Goal: Task Accomplishment & Management: Manage account settings

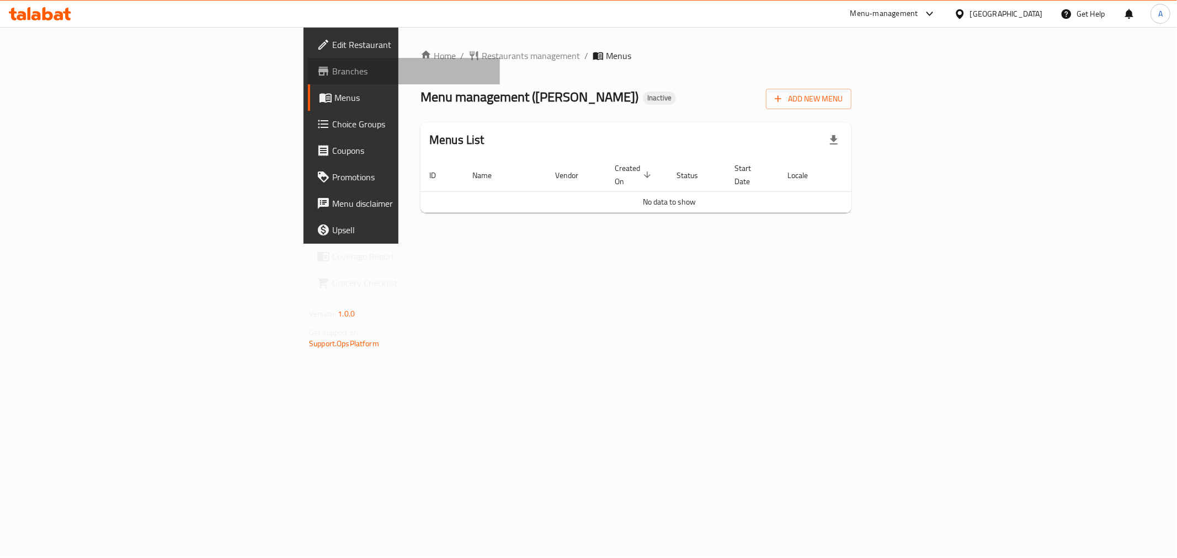
click at [332, 66] on span "Branches" at bounding box center [411, 71] width 159 height 13
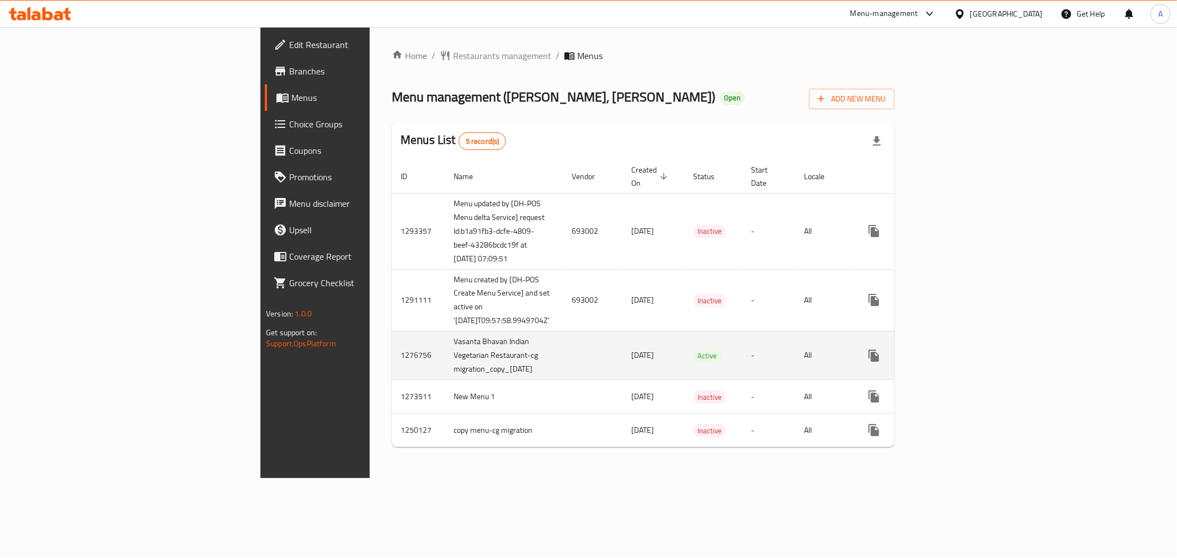
click at [960, 349] on icon "enhanced table" at bounding box center [953, 355] width 13 height 13
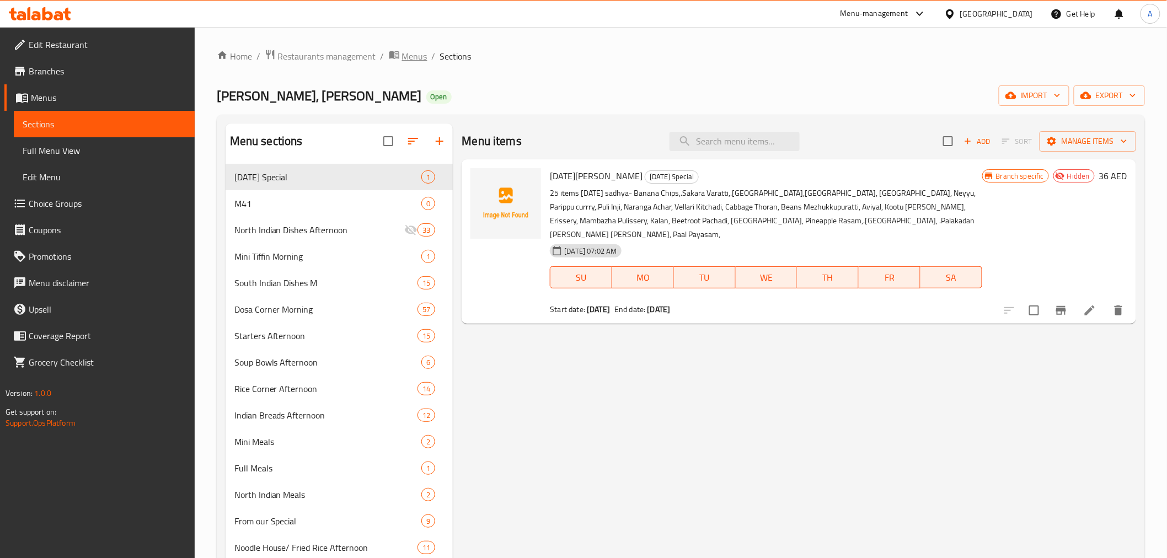
click at [412, 53] on span "Menus" at bounding box center [414, 56] width 25 height 13
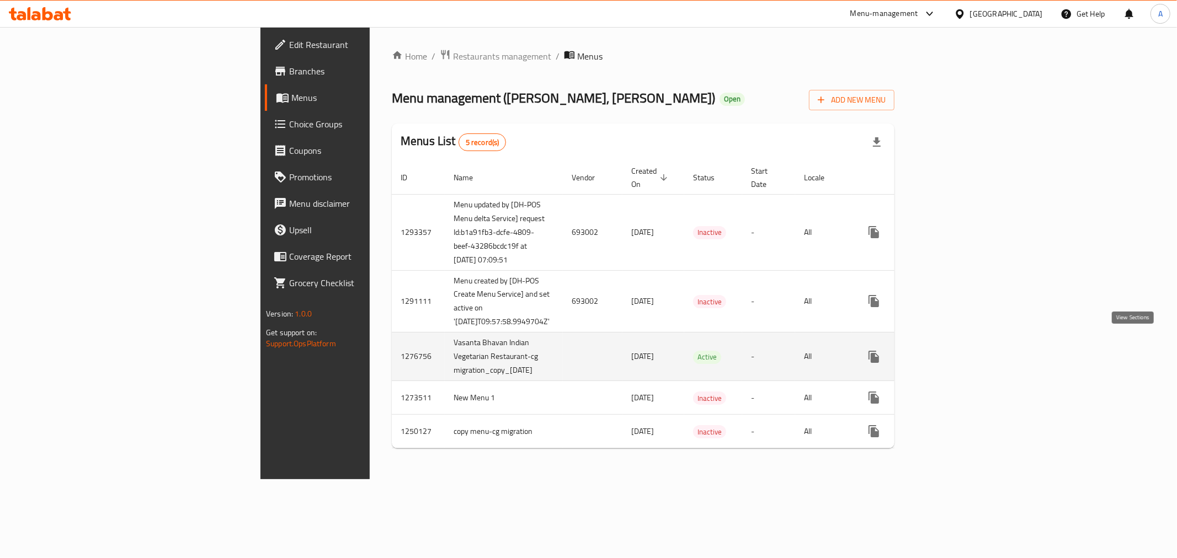
click at [958, 352] on icon "enhanced table" at bounding box center [953, 357] width 10 height 10
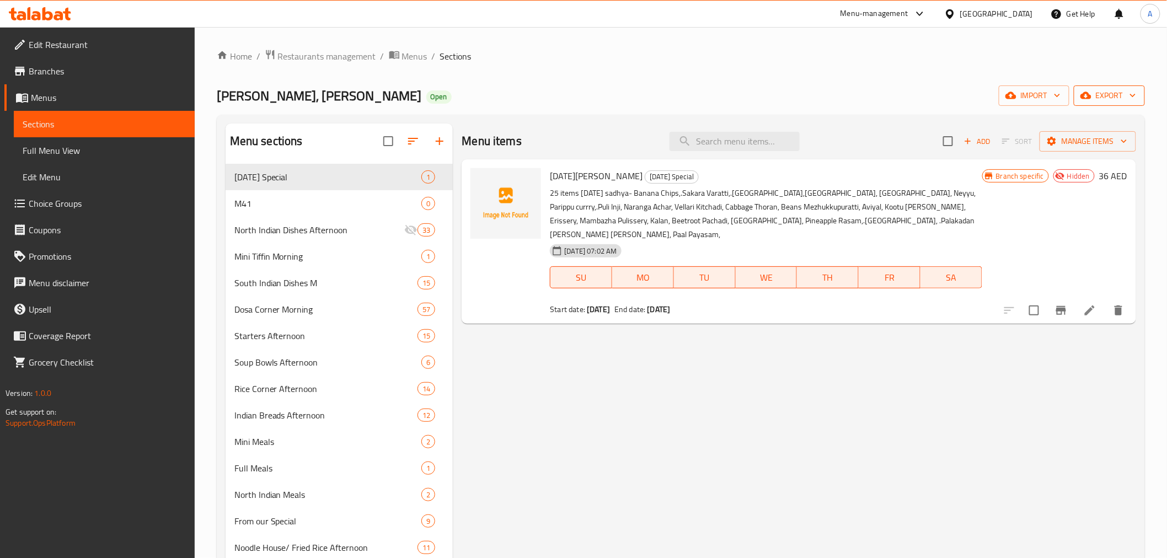
click at [1115, 91] on span "export" at bounding box center [1110, 96] width 54 height 14
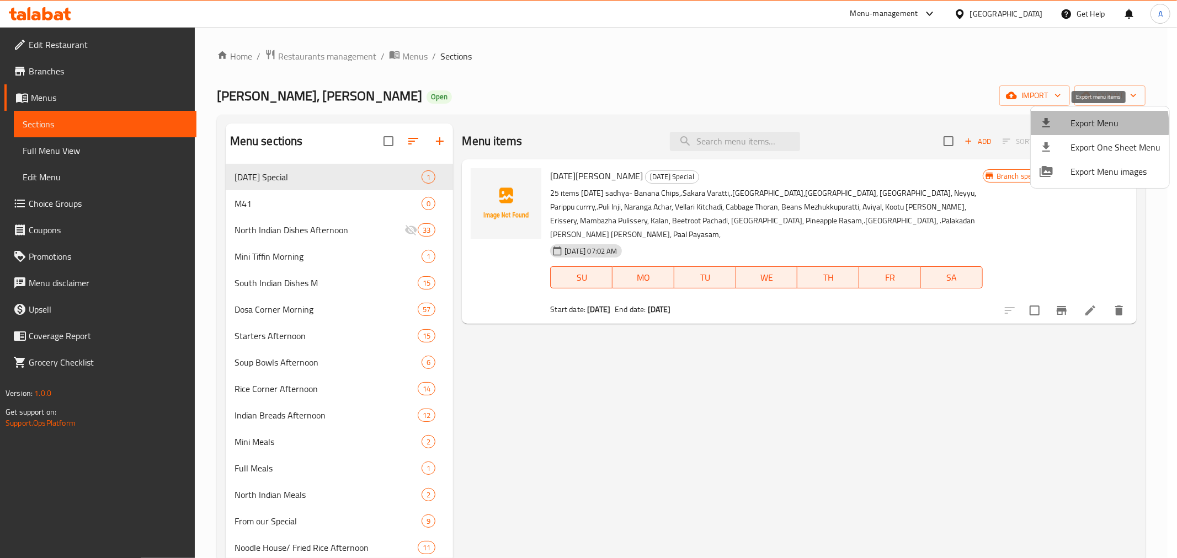
click at [1082, 126] on span "Export Menu" at bounding box center [1115, 122] width 90 height 13
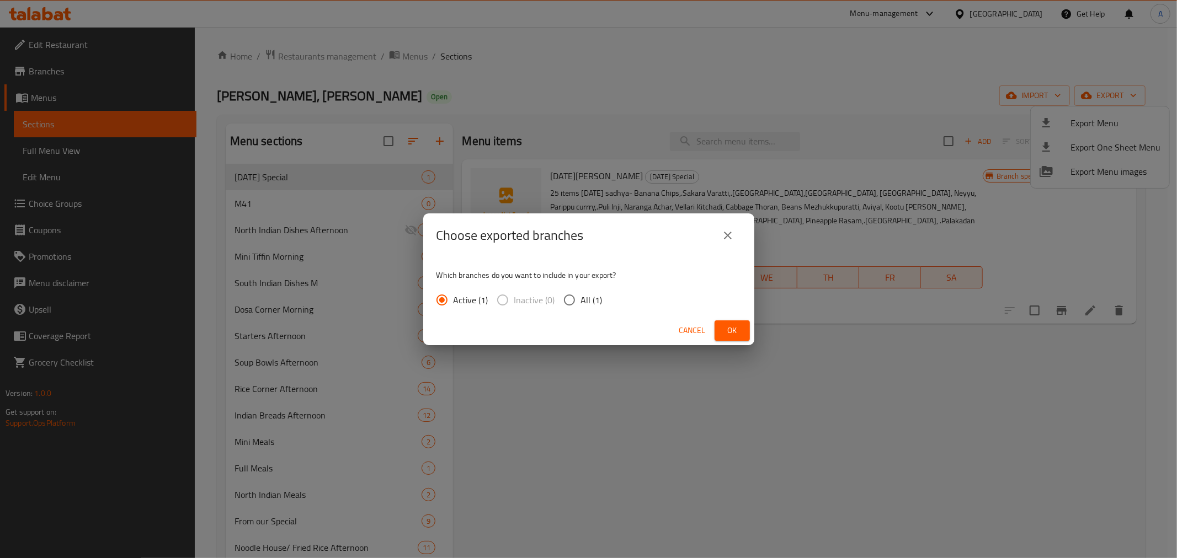
click at [576, 295] on input "All (1)" at bounding box center [569, 300] width 23 height 23
radio input "true"
click at [735, 329] on span "Ok" at bounding box center [732, 331] width 18 height 14
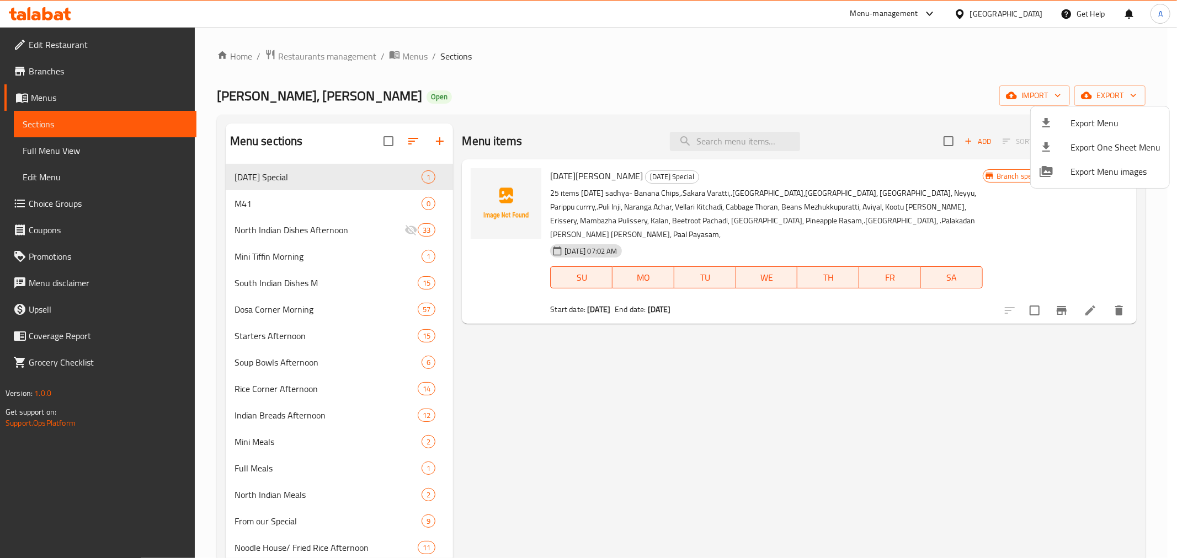
click at [708, 60] on div at bounding box center [588, 279] width 1177 height 558
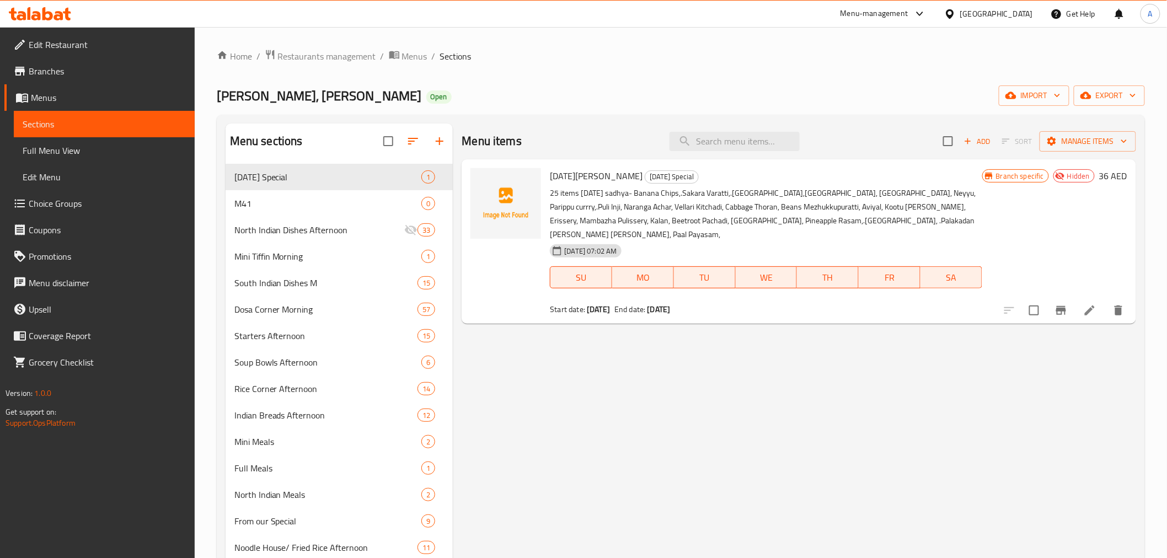
click at [92, 62] on link "Branches" at bounding box center [99, 71] width 190 height 26
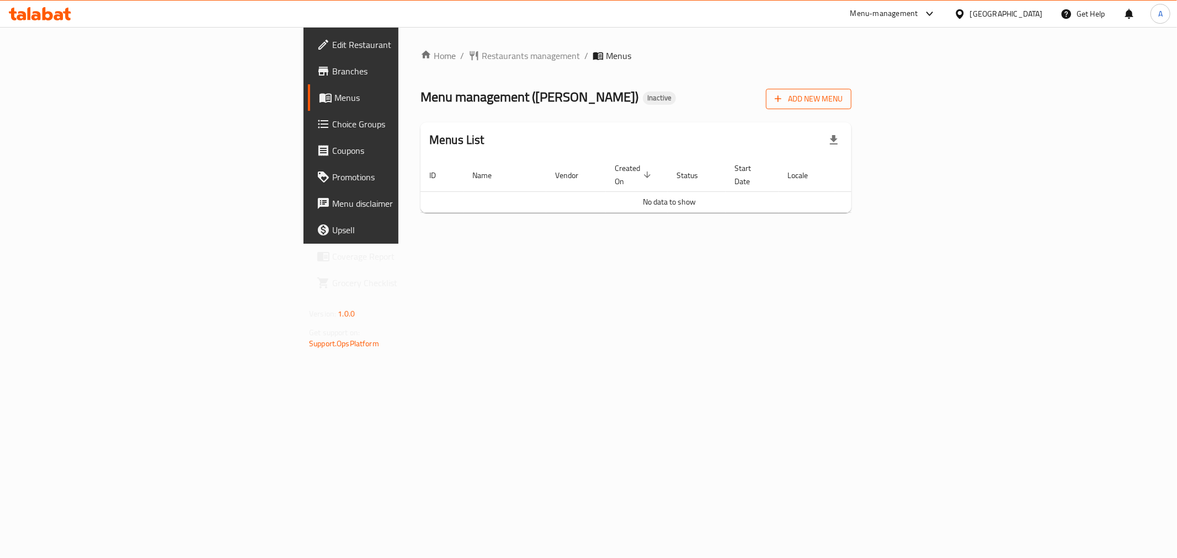
click at [842, 103] on span "Add New Menu" at bounding box center [809, 99] width 68 height 14
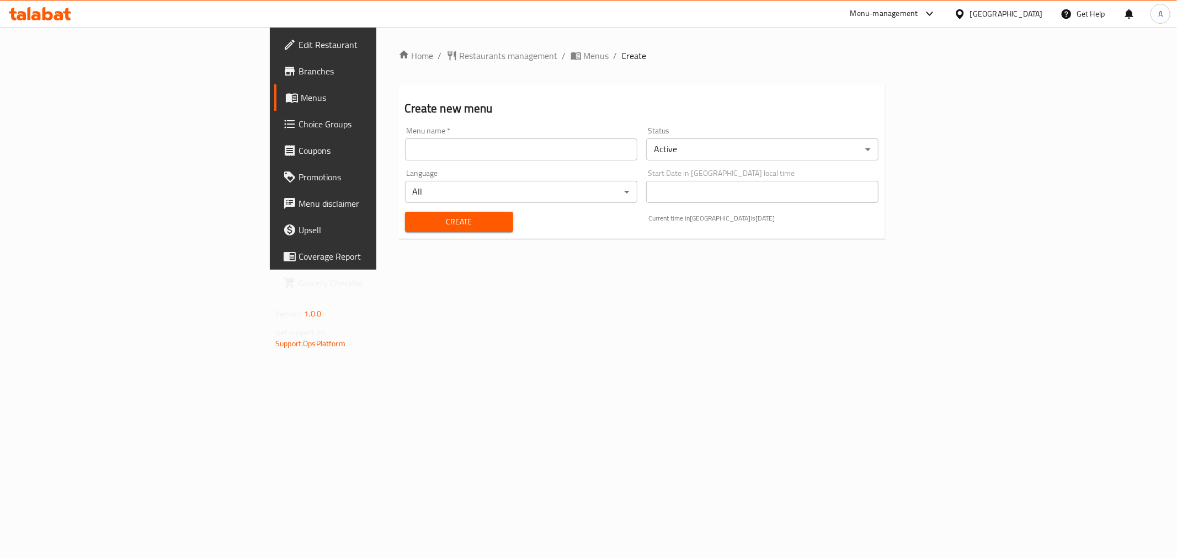
click at [537, 153] on input "text" at bounding box center [521, 149] width 232 height 22
type input "1"
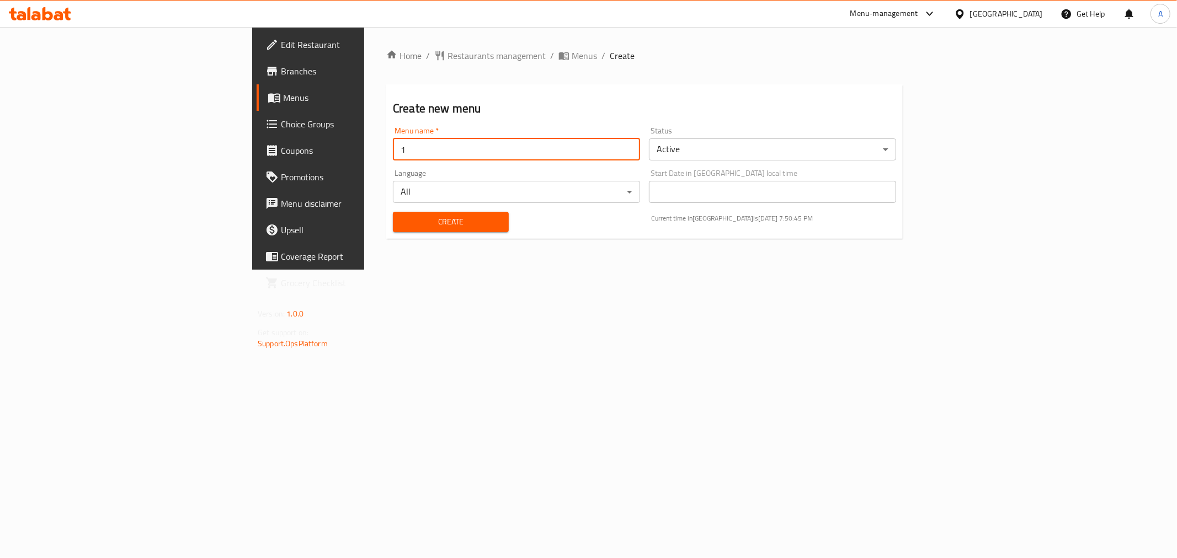
click at [402, 218] on span "Create" at bounding box center [451, 222] width 98 height 14
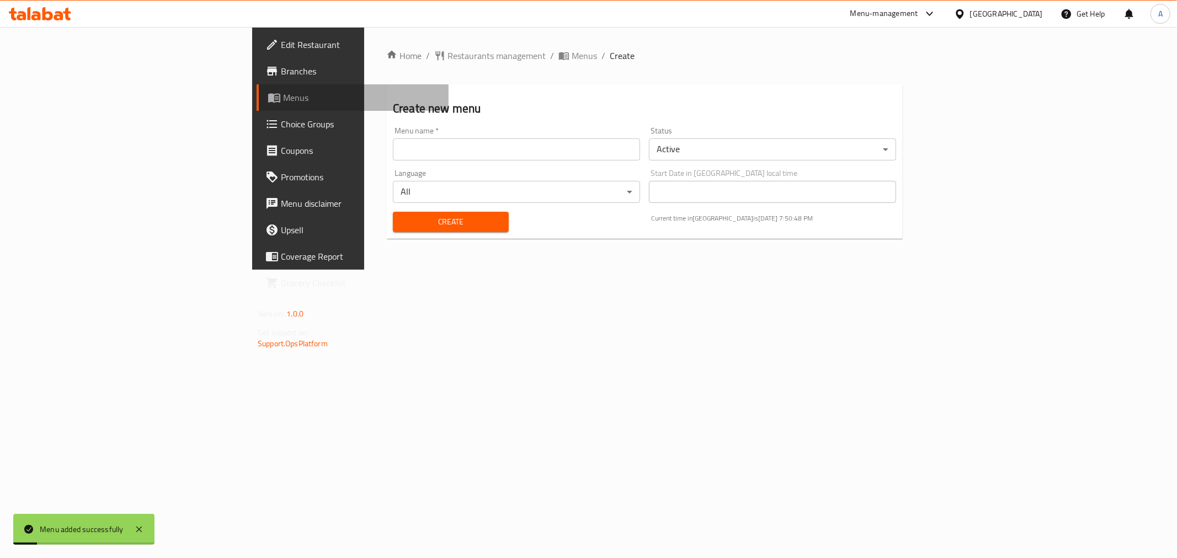
click at [283, 94] on span "Menus" at bounding box center [361, 97] width 157 height 13
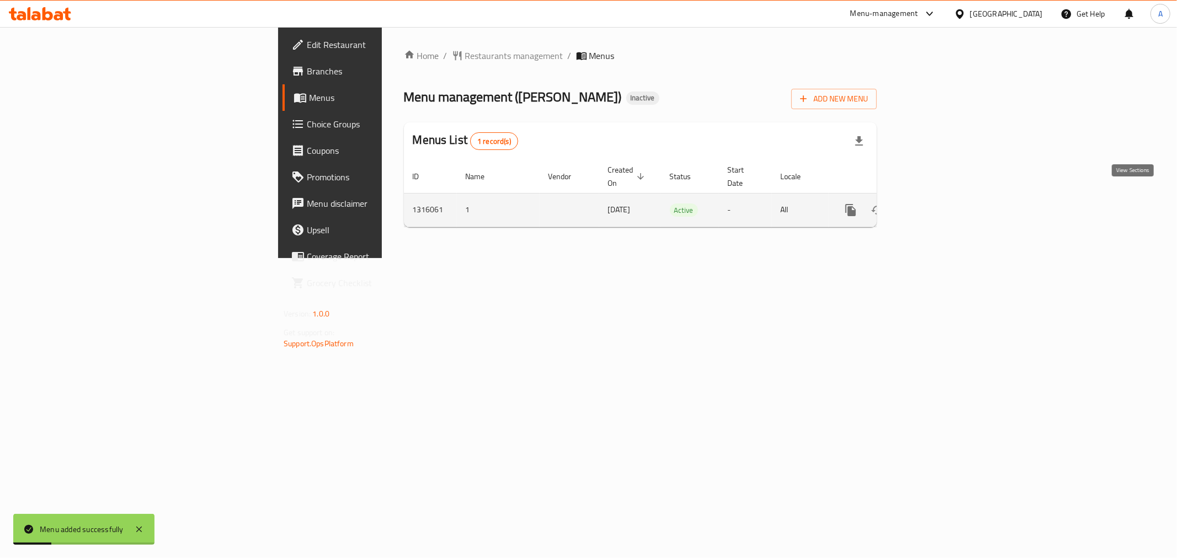
click at [937, 204] on icon "enhanced table" at bounding box center [930, 210] width 13 height 13
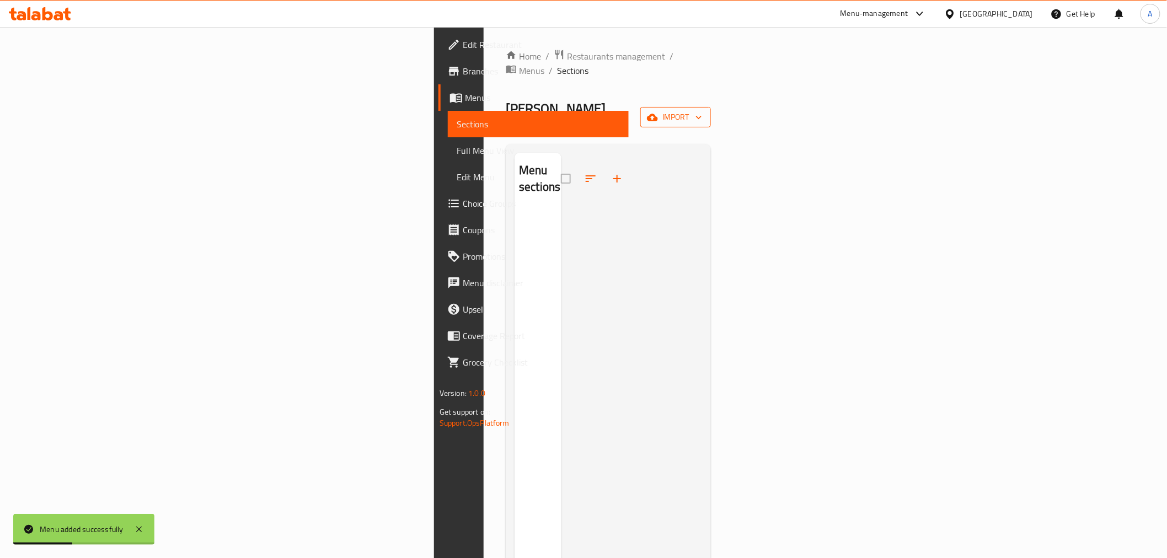
click at [702, 110] on span "import" at bounding box center [675, 117] width 53 height 14
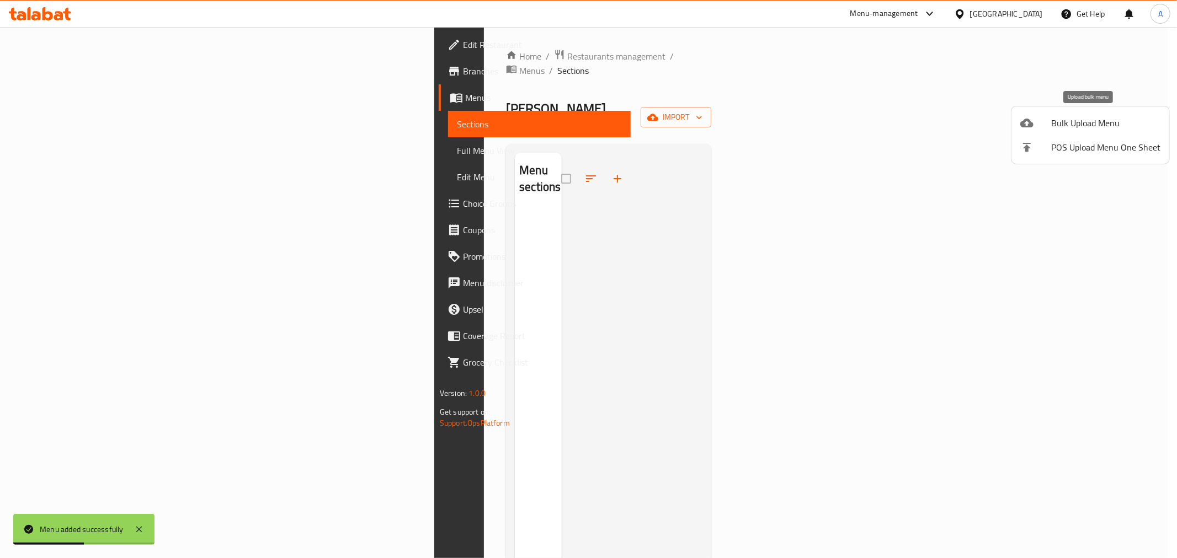
click at [1074, 128] on span "Bulk Upload Menu" at bounding box center [1105, 122] width 109 height 13
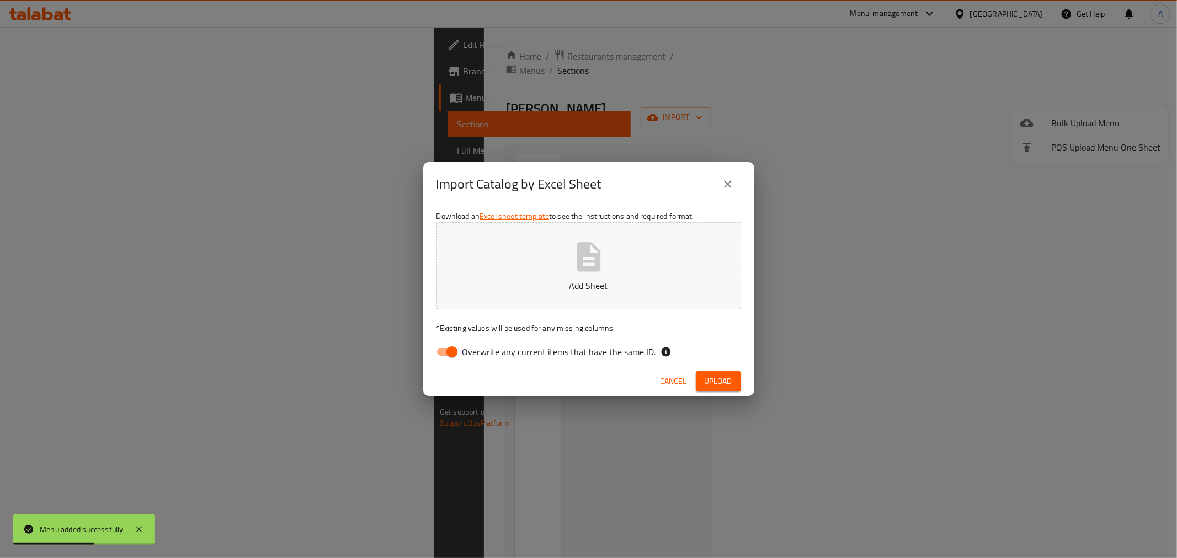
click at [532, 357] on span "Overwrite any current items that have the same ID." at bounding box center [559, 351] width 194 height 13
click at [483, 357] on input "Overwrite any current items that have the same ID." at bounding box center [451, 351] width 63 height 21
checkbox input "false"
click at [527, 275] on button "Add Sheet" at bounding box center [588, 265] width 305 height 87
click at [708, 378] on span "Upload" at bounding box center [719, 382] width 28 height 14
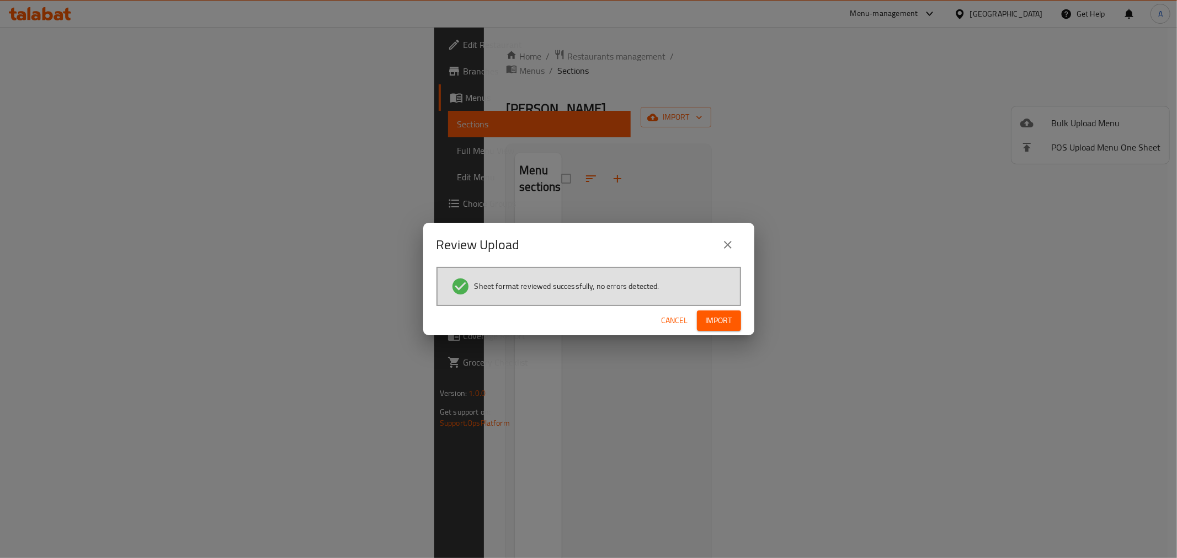
click at [716, 322] on span "Import" at bounding box center [719, 321] width 26 height 14
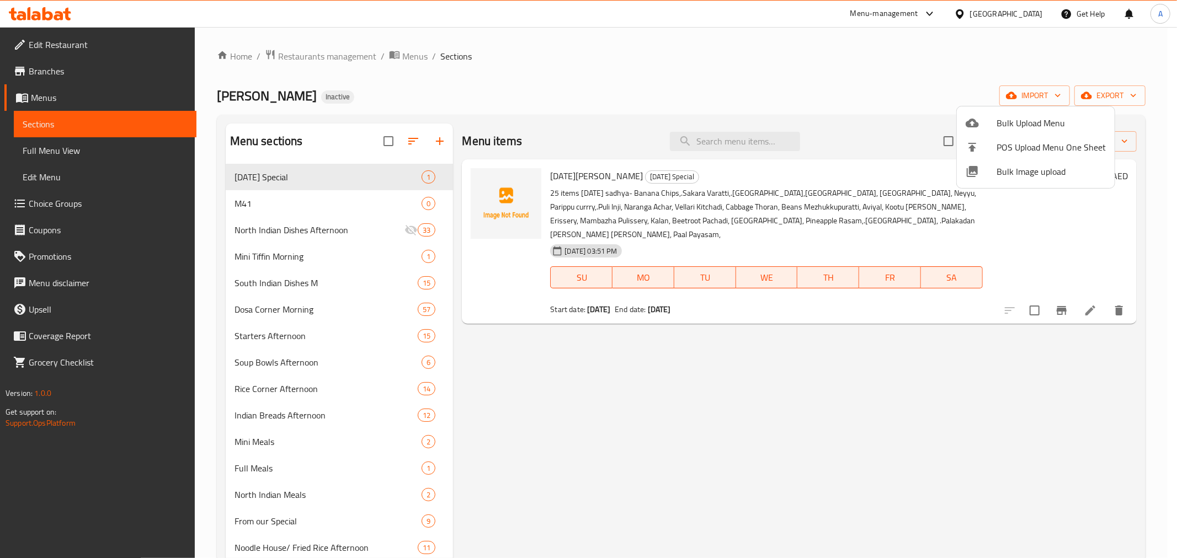
click at [29, 53] on div at bounding box center [588, 279] width 1177 height 558
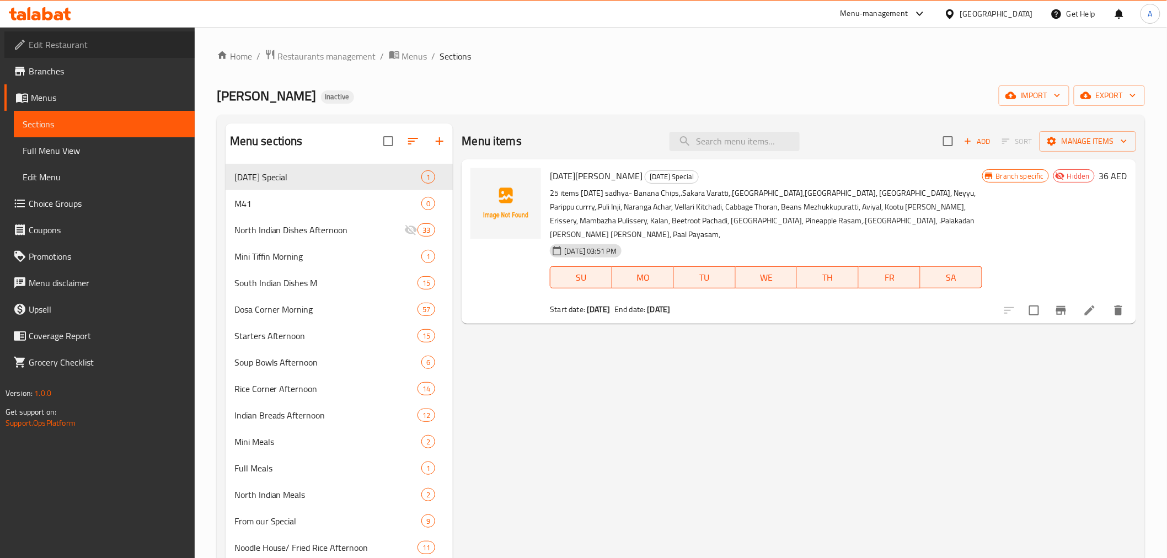
click at [47, 47] on span "Edit Restaurant" at bounding box center [107, 44] width 157 height 13
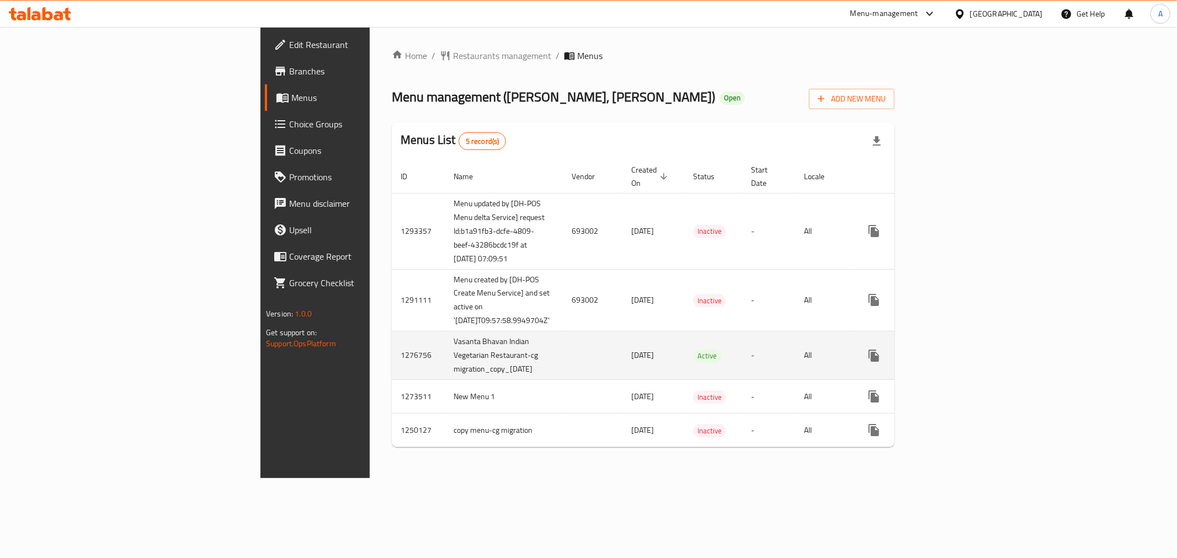
click at [958, 351] on icon "enhanced table" at bounding box center [953, 356] width 10 height 10
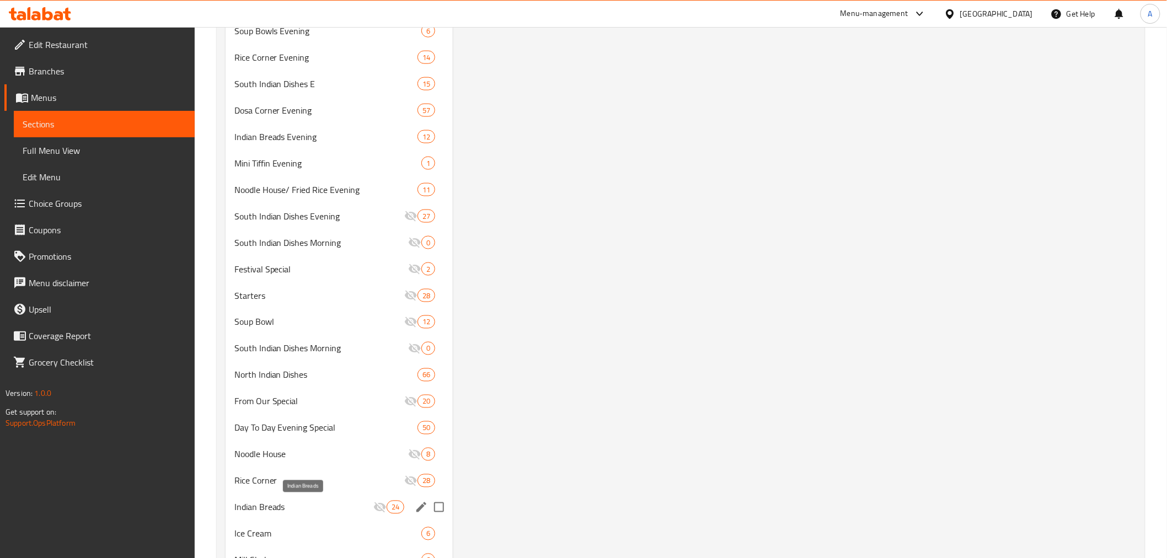
scroll to position [673, 0]
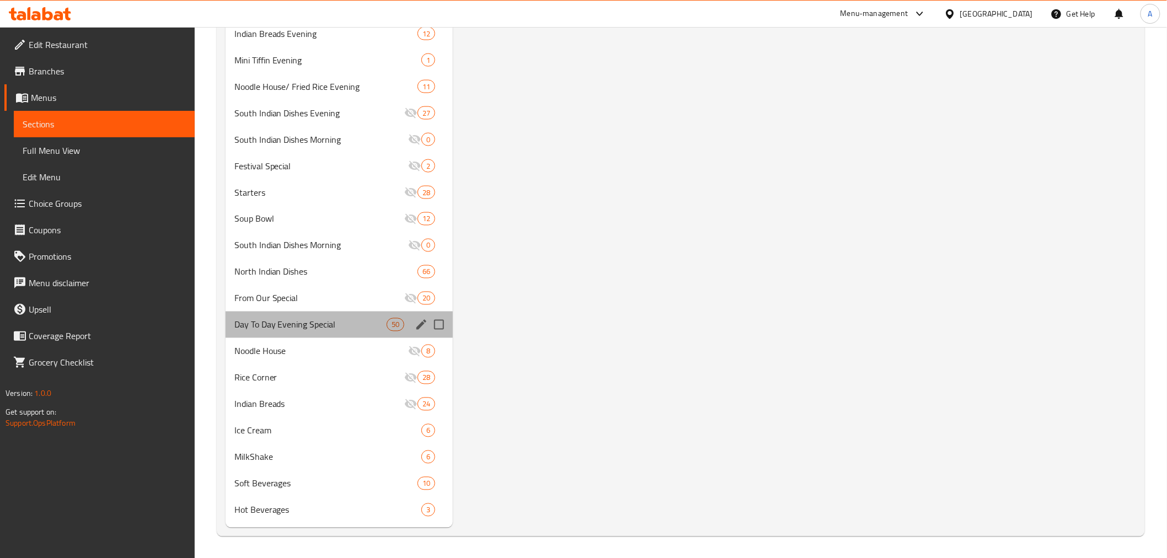
click at [285, 332] on div "Day To Day Evening Special 50" at bounding box center [340, 325] width 228 height 26
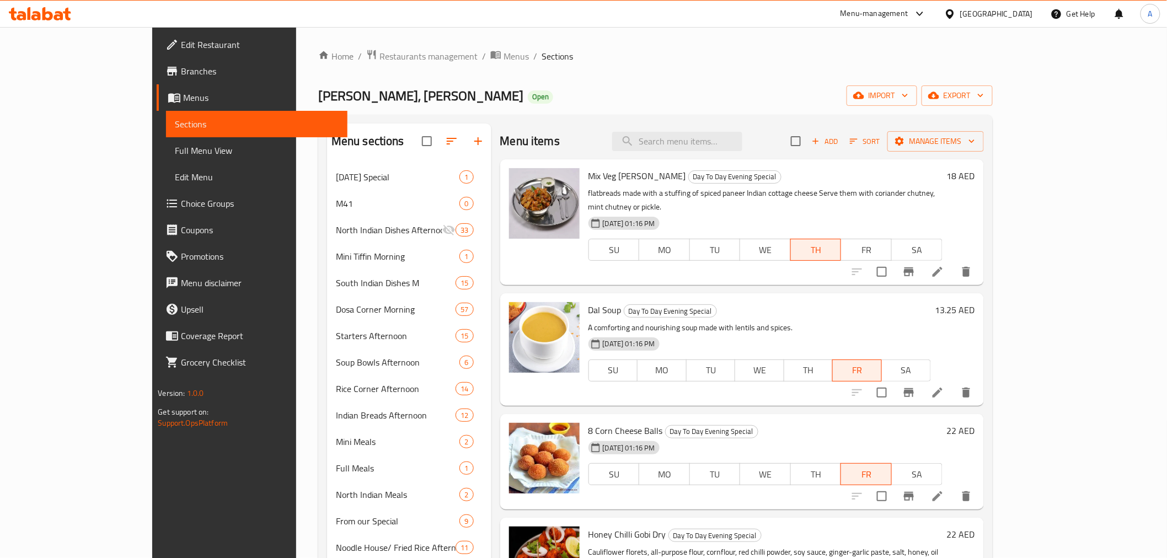
scroll to position [306, 0]
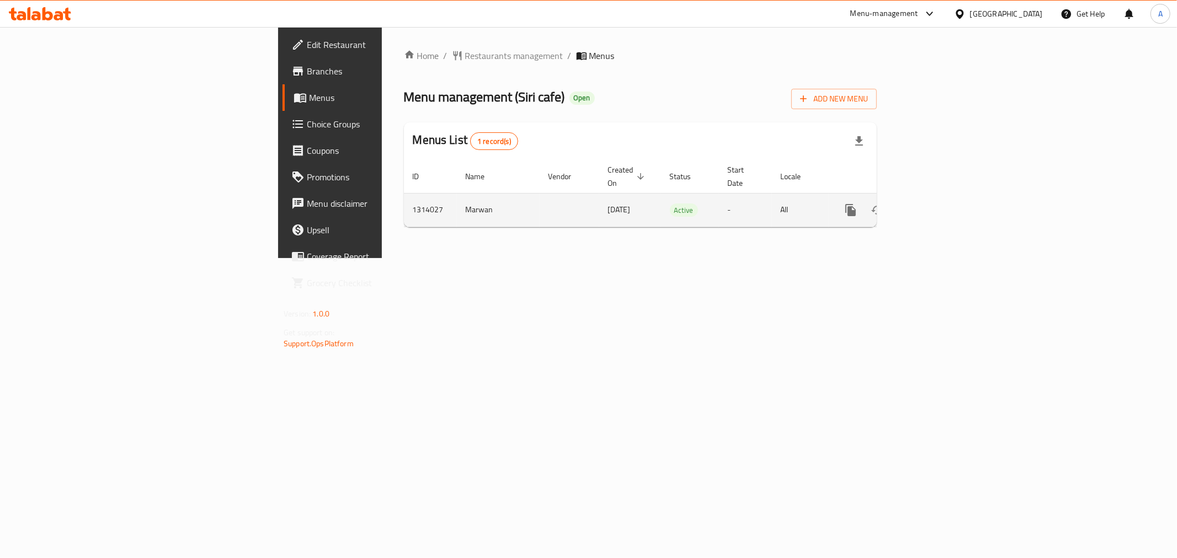
click at [937, 204] on icon "enhanced table" at bounding box center [930, 210] width 13 height 13
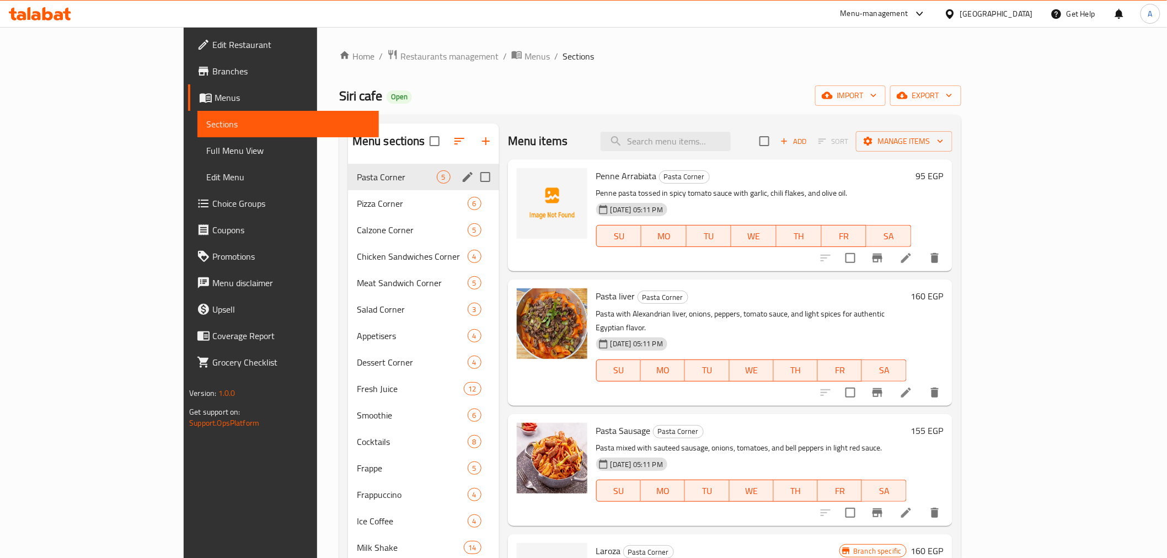
click at [474, 173] on input "Menu sections" at bounding box center [485, 177] width 23 height 23
checkbox input "true"
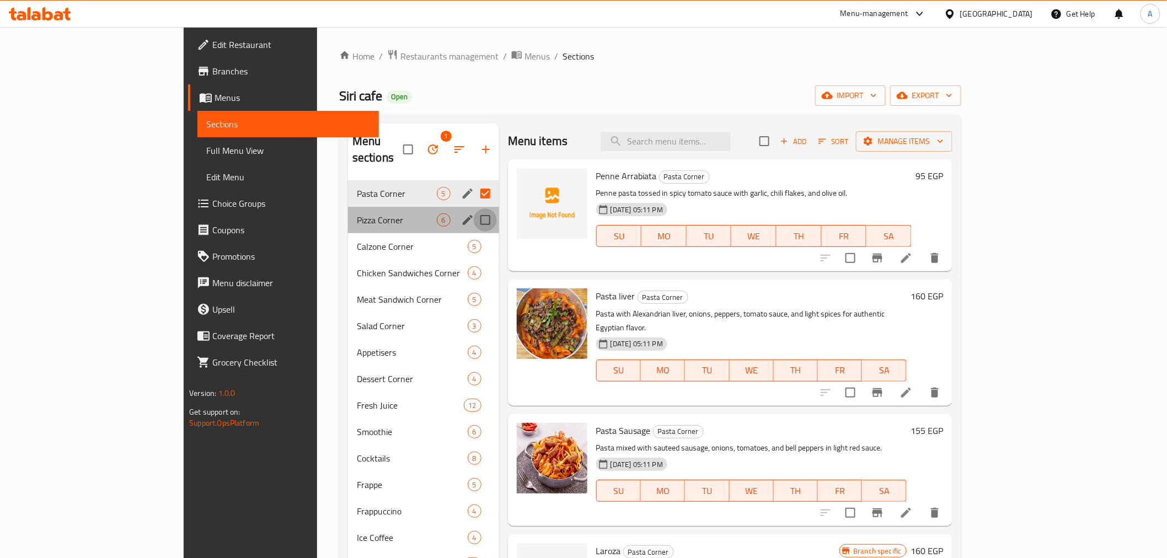
click at [474, 209] on input "Menu sections" at bounding box center [485, 220] width 23 height 23
checkbox input "true"
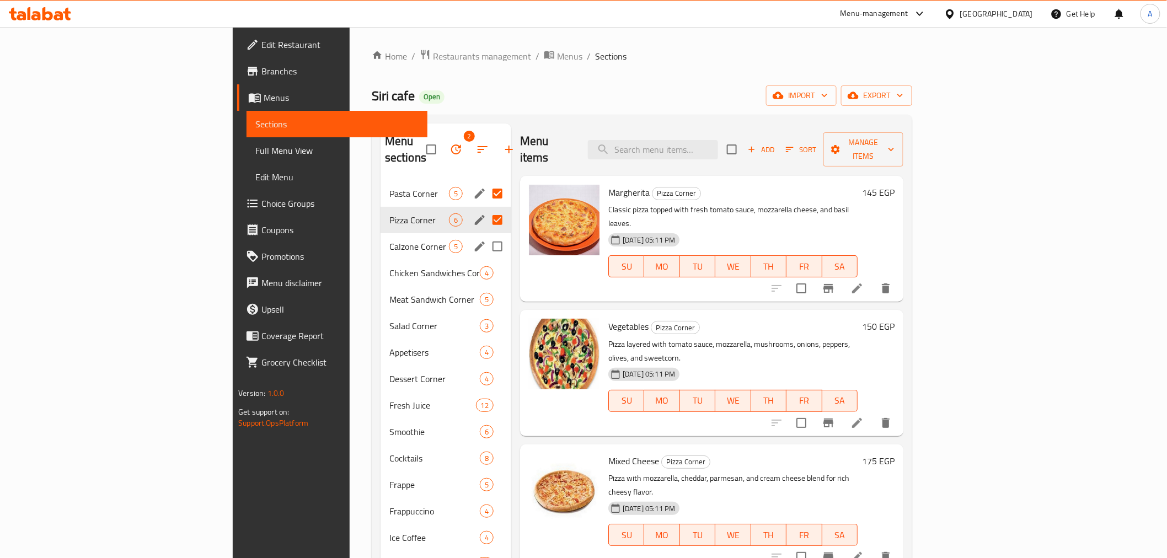
click at [486, 235] on input "Menu sections" at bounding box center [497, 246] width 23 height 23
checkbox input "true"
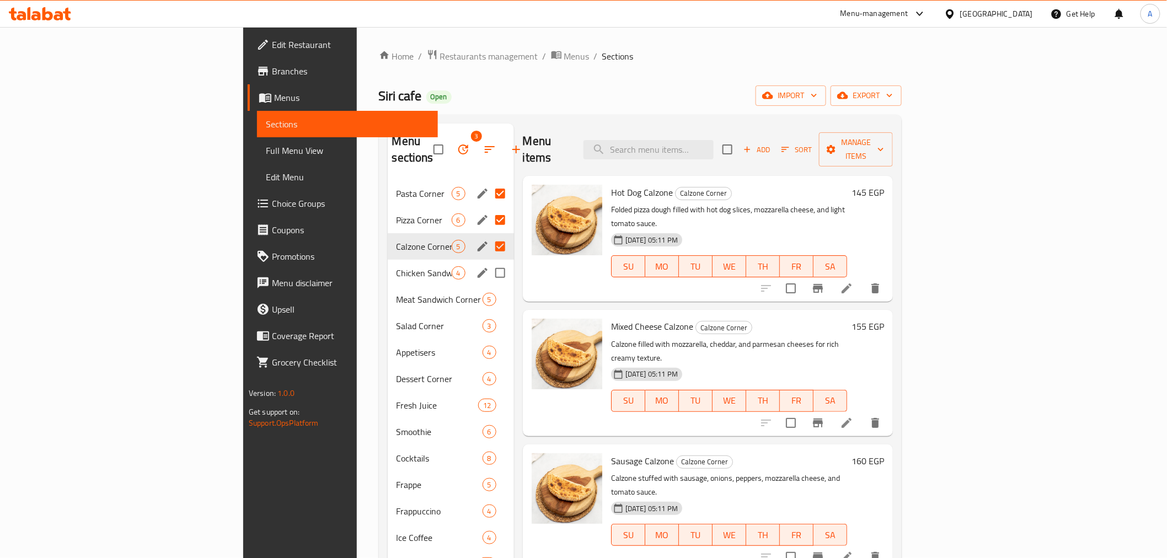
click at [489, 261] on input "Menu sections" at bounding box center [500, 272] width 23 height 23
checkbox input "true"
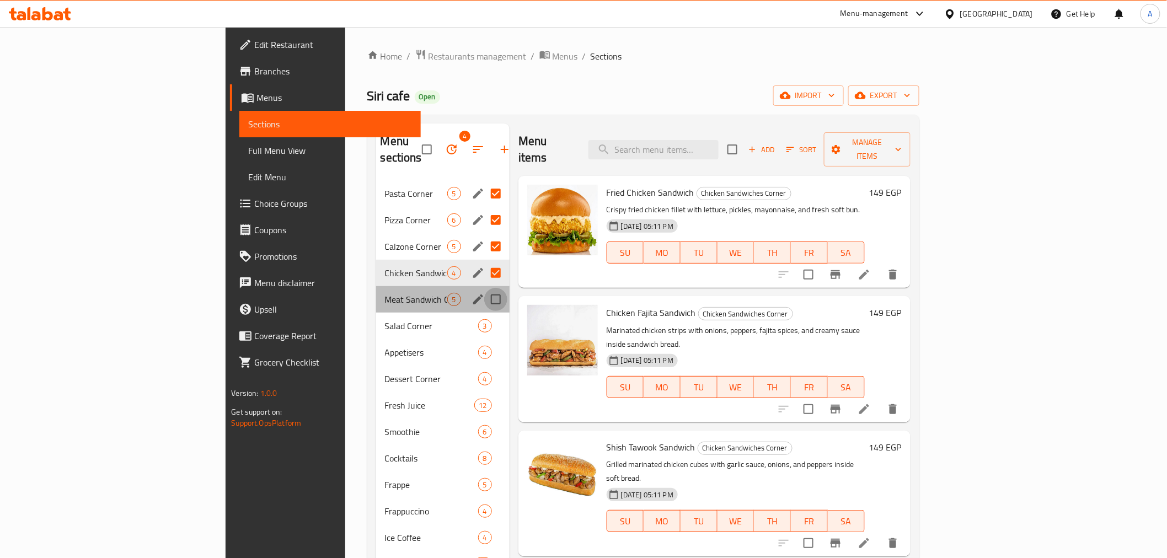
click at [484, 288] on input "Menu sections" at bounding box center [495, 299] width 23 height 23
checkbox input "true"
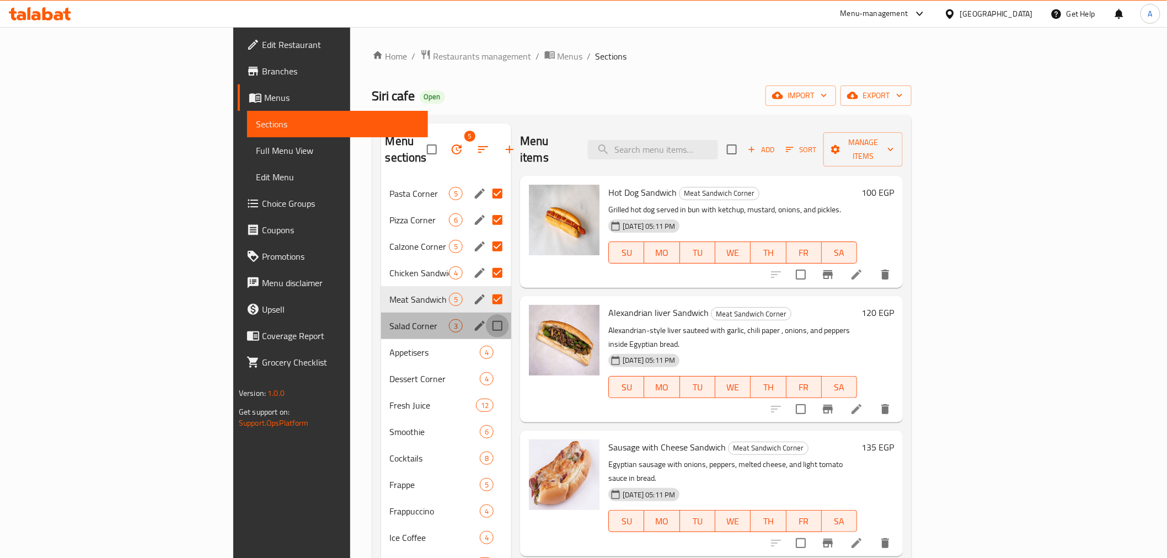
click at [486, 314] on input "Menu sections" at bounding box center [497, 325] width 23 height 23
checkbox input "true"
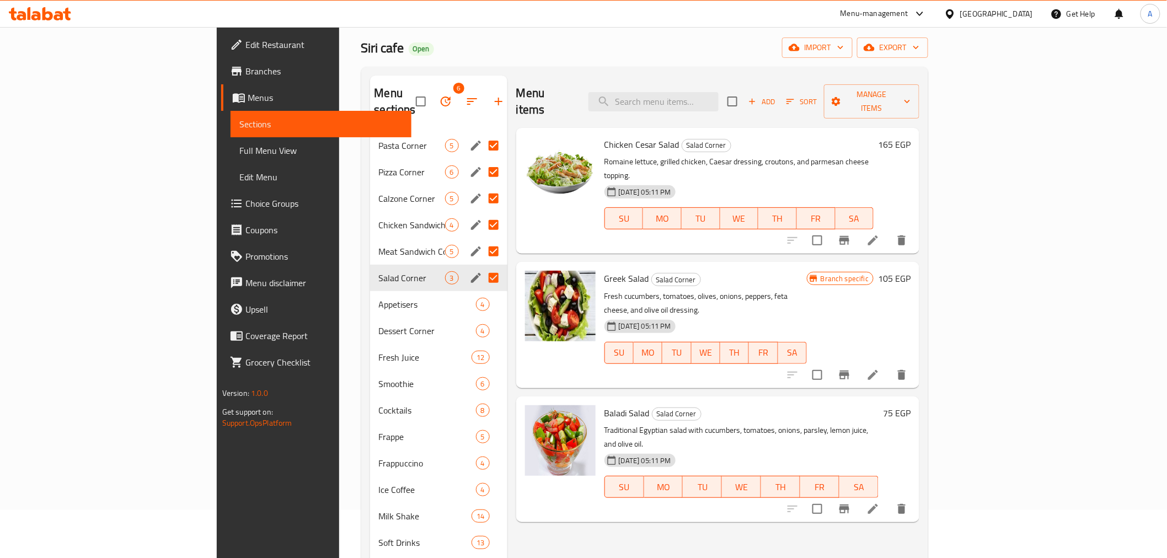
scroll to position [154, 0]
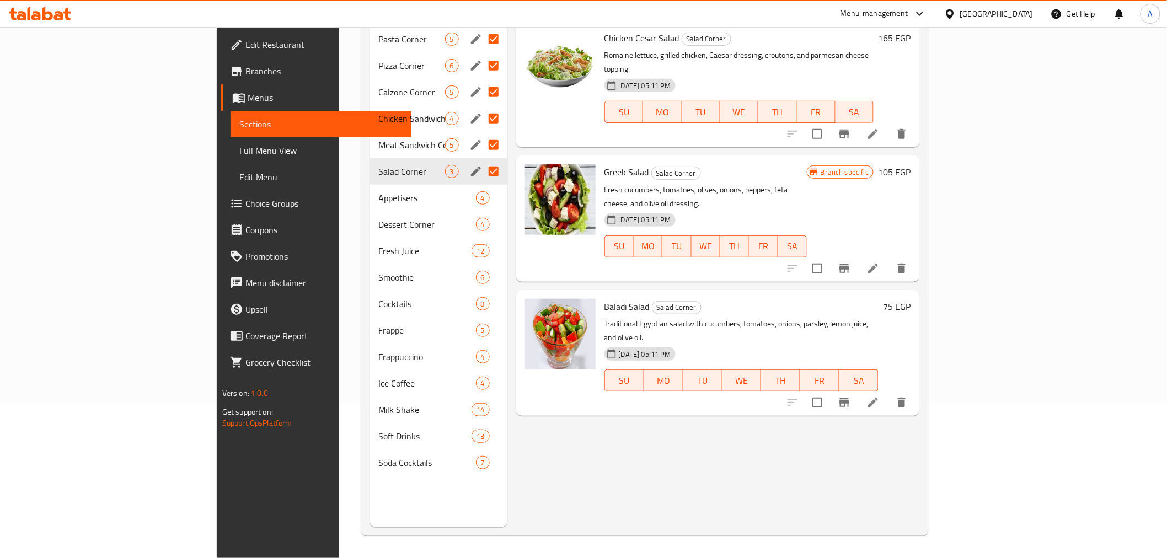
drag, startPoint x: 104, startPoint y: 143, endPoint x: 87, endPoint y: 151, distance: 18.8
click at [239, 144] on span "Full Menu View" at bounding box center [320, 150] width 163 height 13
click at [239, 151] on span "Full Menu View" at bounding box center [320, 150] width 163 height 13
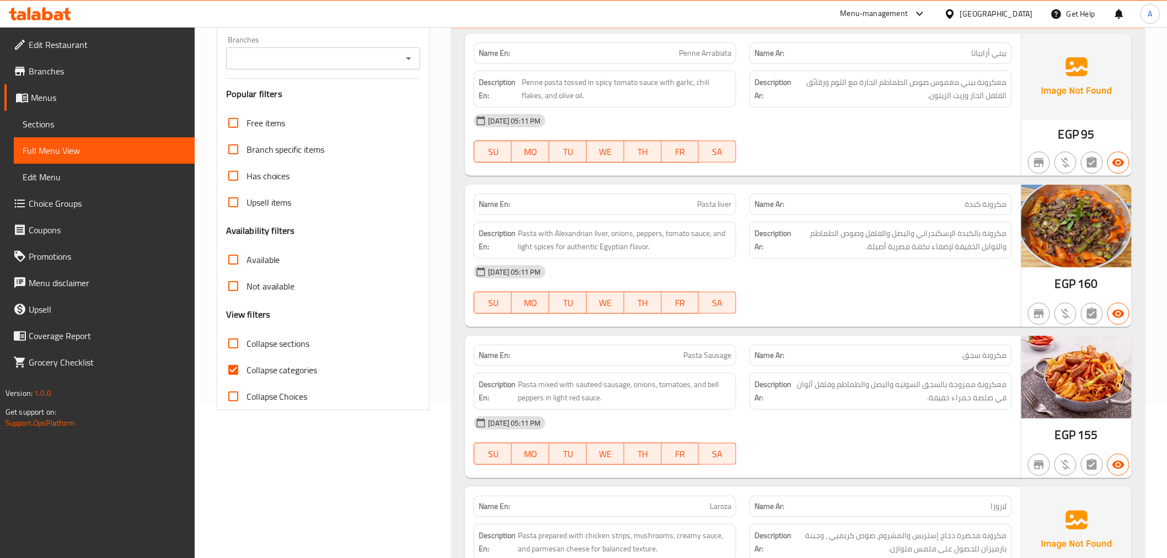
click at [239, 360] on input "Collapse categories" at bounding box center [233, 370] width 26 height 26
checkbox input "false"
click at [260, 343] on span "Collapse sections" at bounding box center [278, 343] width 63 height 13
click at [247, 343] on input "Collapse sections" at bounding box center [233, 343] width 26 height 26
checkbox input "true"
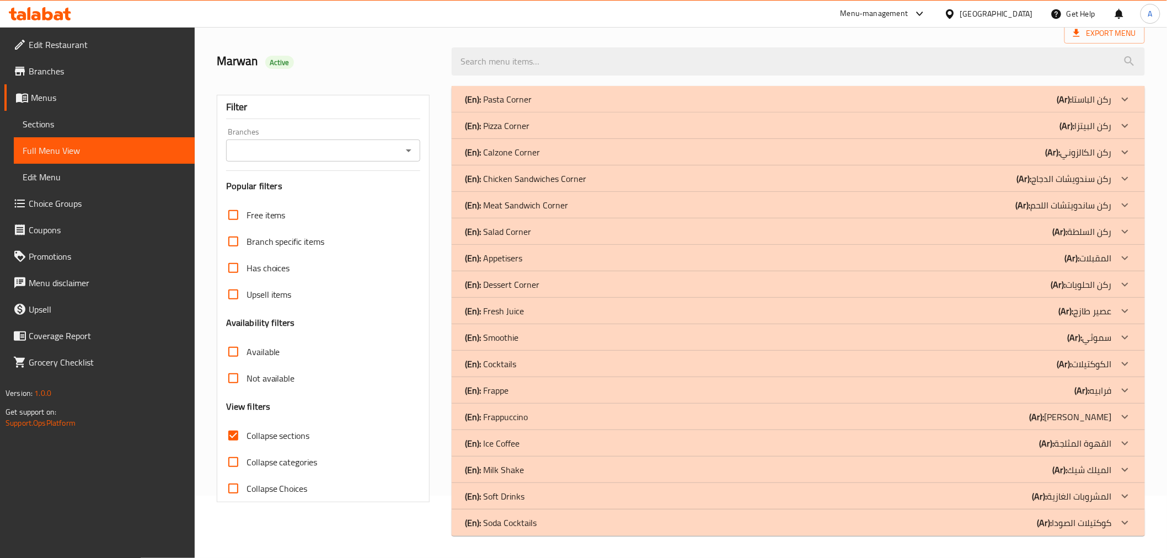
scroll to position [62, 0]
click at [536, 521] on p "(En): Soda Cocktails" at bounding box center [501, 522] width 72 height 13
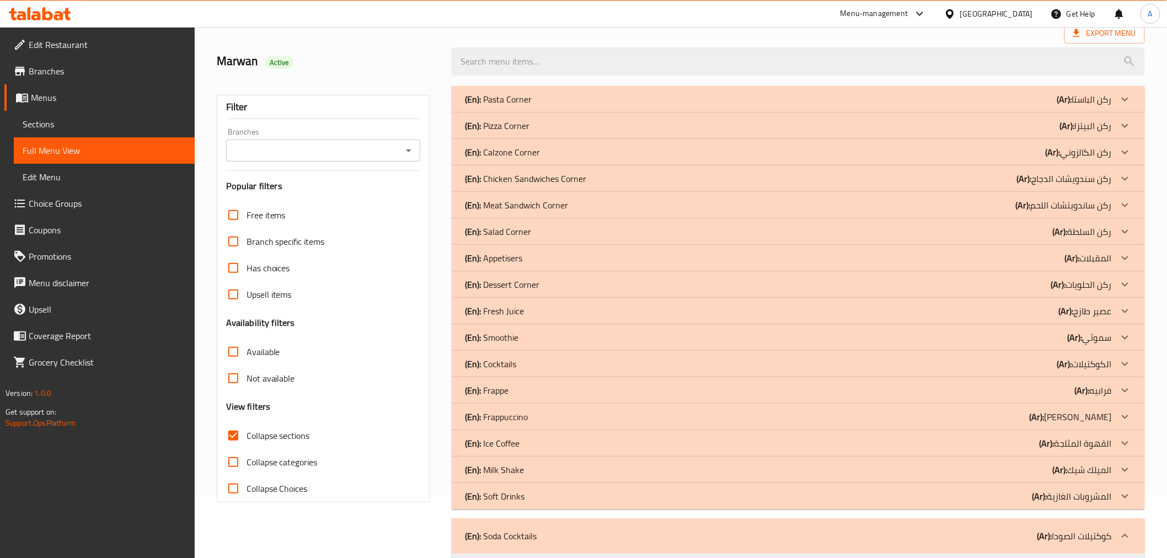
click at [538, 494] on div "(En): Soft Drinks (Ar): المشروبات الغازية" at bounding box center [788, 496] width 647 height 13
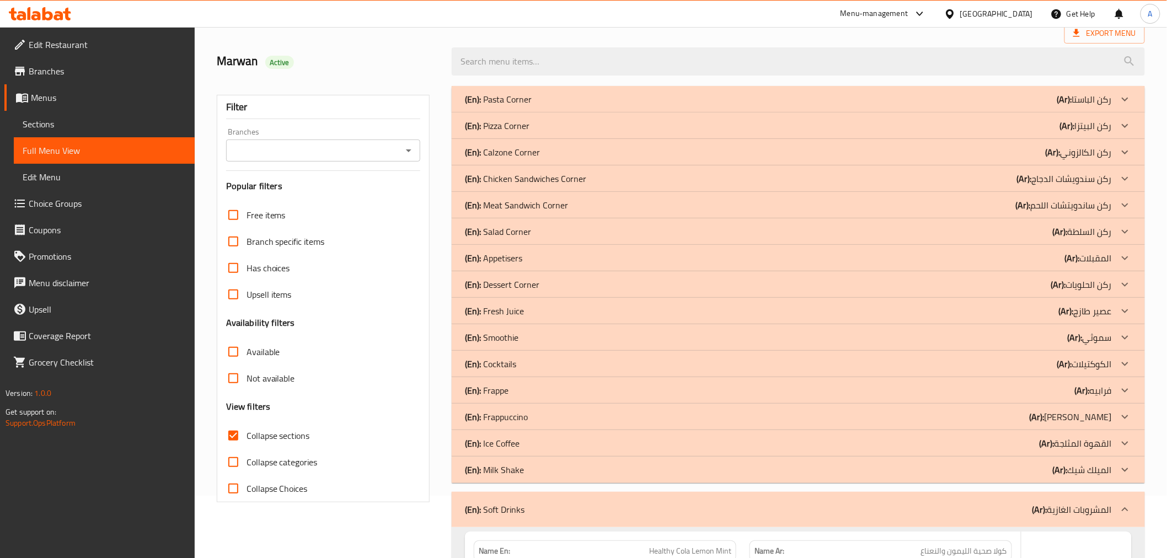
click at [536, 472] on div "(En): Milk Shake (Ar): الميلك شيك" at bounding box center [788, 469] width 647 height 13
click at [526, 444] on div "(En): Ice Coffee (Ar): القهوة المثلجة" at bounding box center [788, 443] width 647 height 13
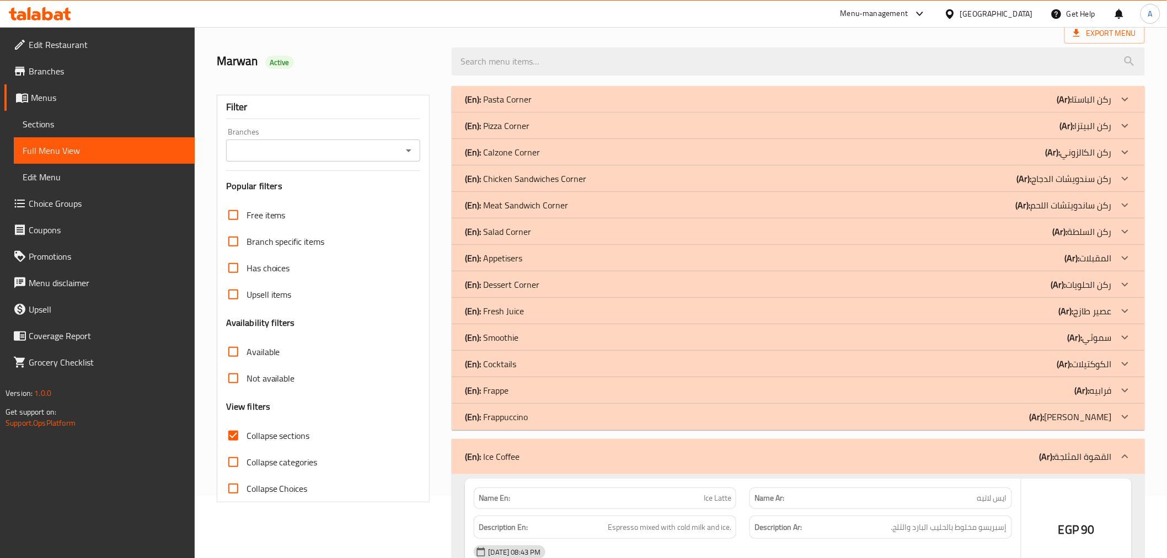
click at [525, 419] on p "(En): Frappuccino" at bounding box center [496, 416] width 63 height 13
click at [510, 386] on div "(En): Frappe (Ar): فرابيه" at bounding box center [788, 390] width 647 height 13
click at [506, 362] on p "(En): Cocktails" at bounding box center [490, 363] width 51 height 13
click at [506, 339] on p "(En): Smoothie" at bounding box center [492, 337] width 54 height 13
click at [510, 309] on p "(En): Fresh Juice" at bounding box center [494, 311] width 59 height 13
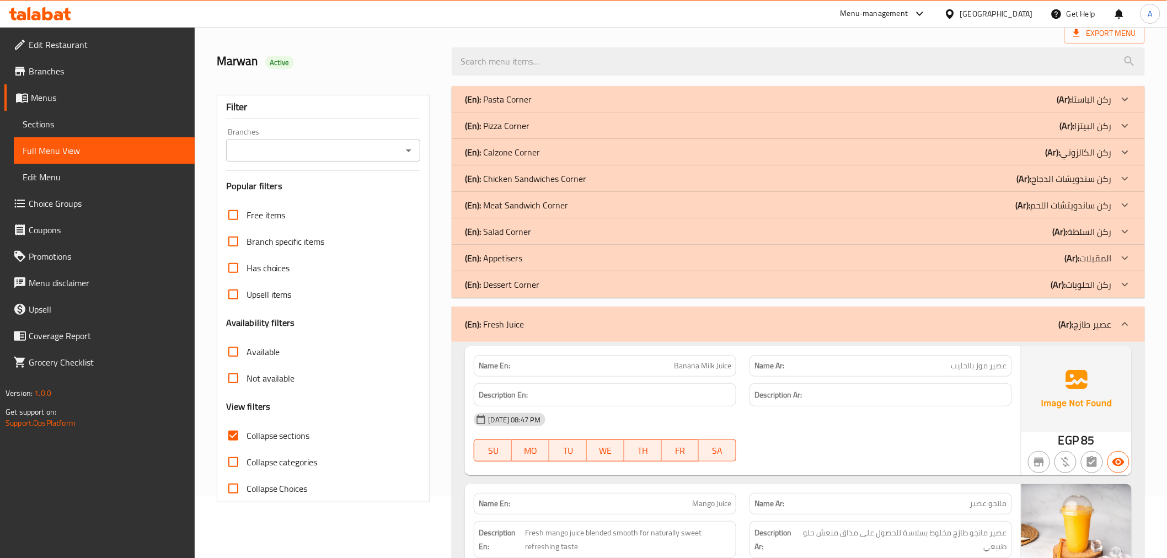
click at [515, 282] on p "(En): Dessert Corner" at bounding box center [502, 284] width 74 height 13
click at [519, 260] on p "(En): Appetisers" at bounding box center [493, 258] width 57 height 13
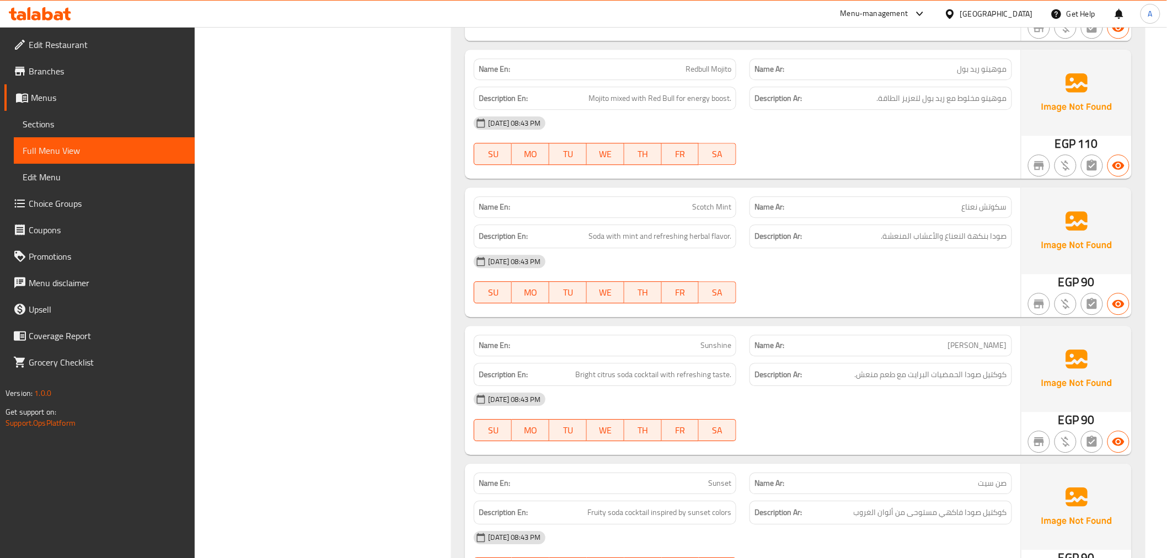
scroll to position [11984, 0]
